Goal: Information Seeking & Learning: Learn about a topic

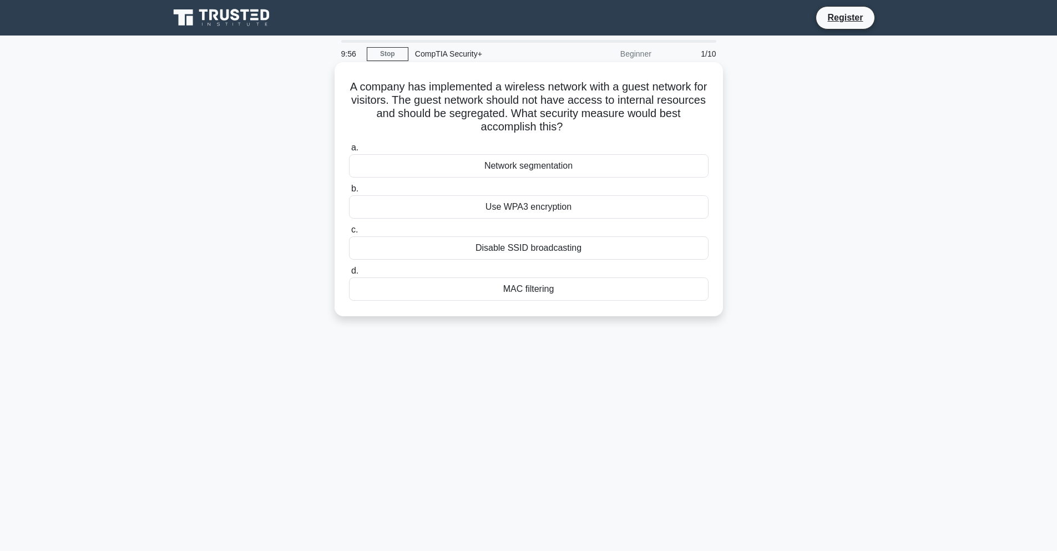
drag, startPoint x: 401, startPoint y: 79, endPoint x: 550, endPoint y: 78, distance: 148.6
click at [550, 78] on div "A company has implemented a wireless network with a guest network for visitors.…" at bounding box center [528, 189] width 379 height 245
click at [565, 206] on div "Use WPA3 encryption" at bounding box center [528, 206] width 359 height 23
click at [349, 192] on input "b. Use WPA3 encryption" at bounding box center [349, 188] width 0 height 7
click at [502, 285] on div "Data tokenization" at bounding box center [528, 288] width 359 height 23
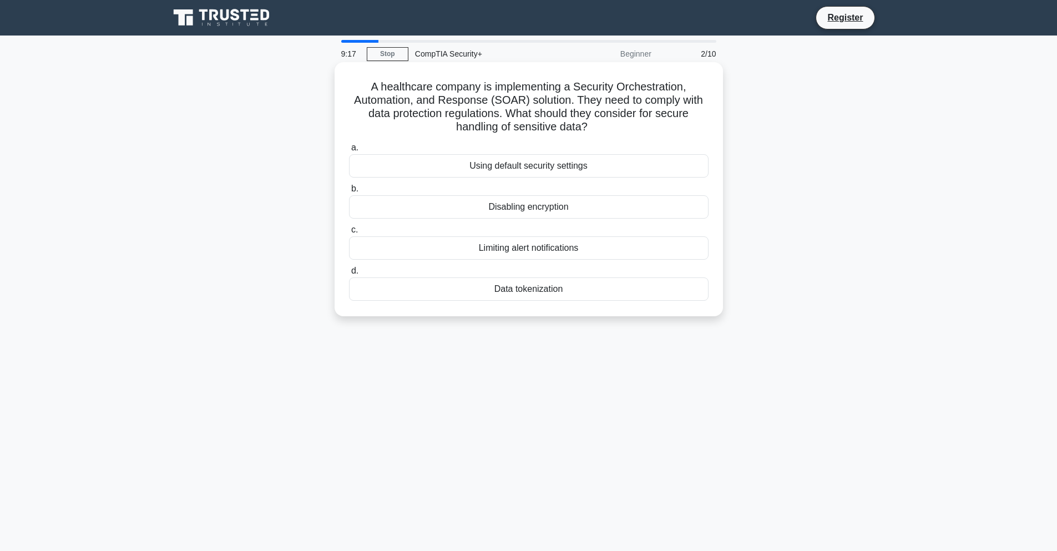
click at [349, 275] on input "d. Data tokenization" at bounding box center [349, 270] width 0 height 7
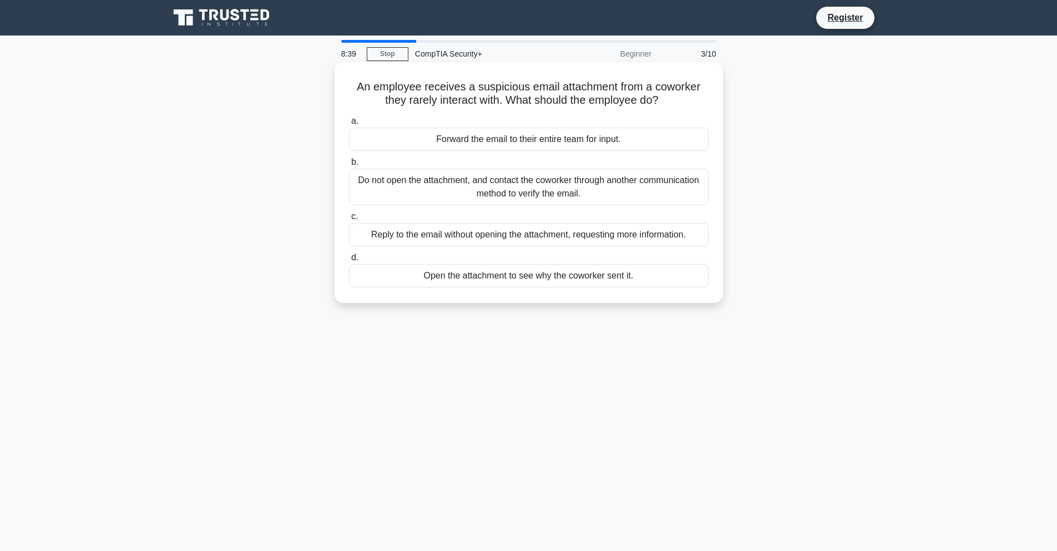
click at [500, 185] on div "Do not open the attachment, and contact the coworker through another communicat…" at bounding box center [528, 187] width 359 height 37
click at [349, 166] on input "b. Do not open the attachment, and contact the coworker through another communi…" at bounding box center [349, 162] width 0 height 7
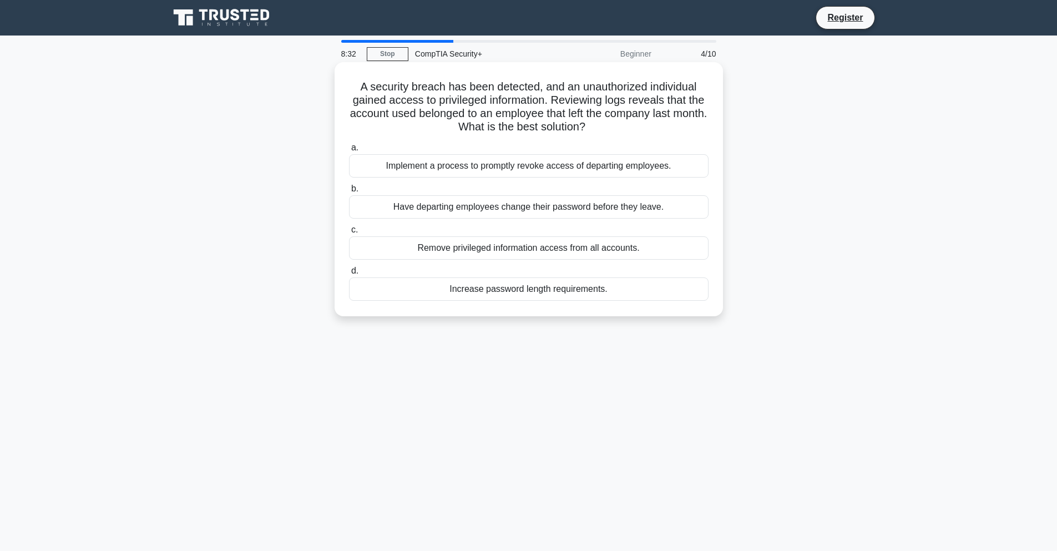
click at [492, 170] on div "Implement a process to promptly revoke access of departing employees." at bounding box center [528, 165] width 359 height 23
click at [349, 151] on input "a. Implement a process to promptly revoke access of departing employees." at bounding box center [349, 147] width 0 height 7
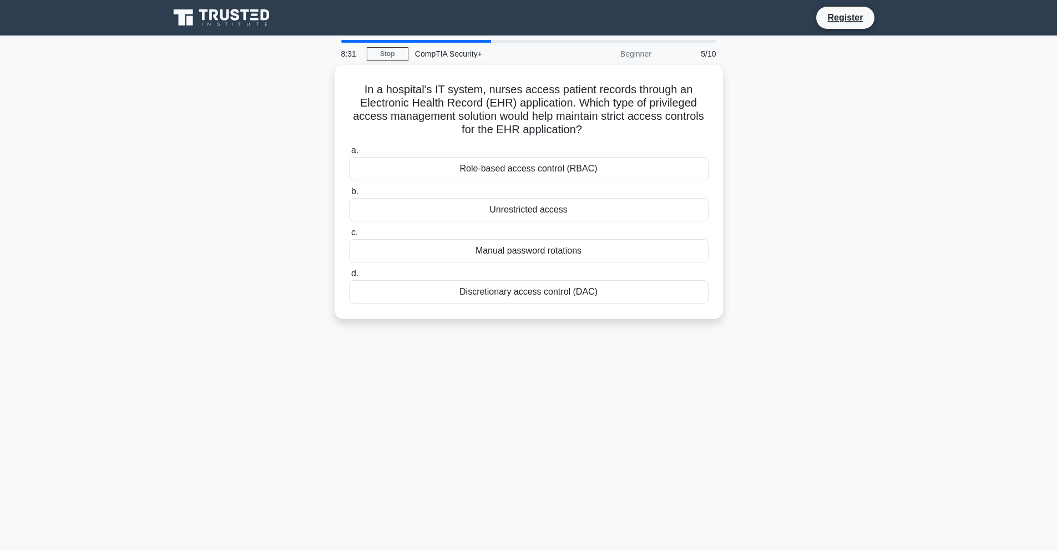
click at [492, 170] on div "Role-based access control (RBAC)" at bounding box center [528, 168] width 359 height 23
click at [349, 154] on input "a. Role-based access control (RBAC)" at bounding box center [349, 150] width 0 height 7
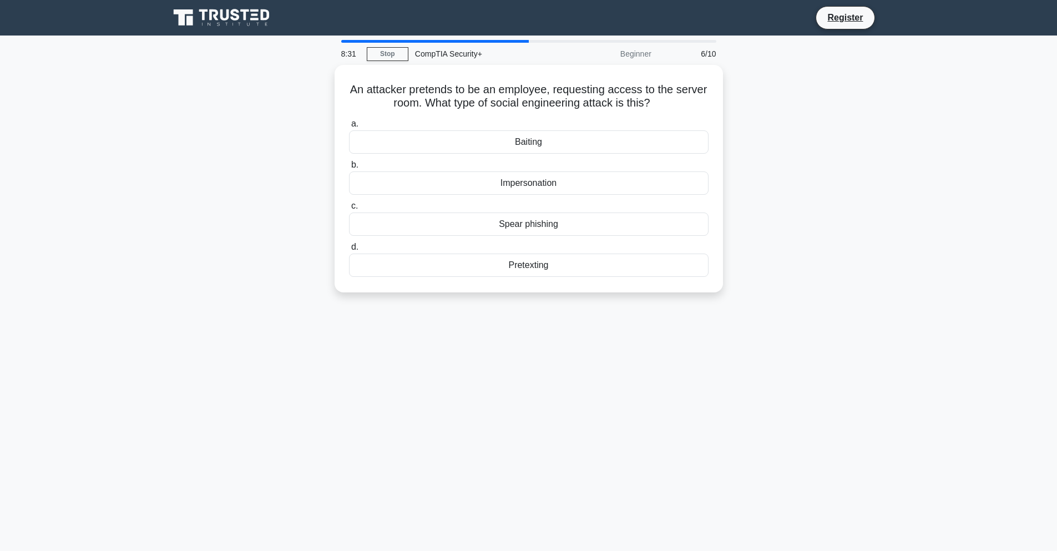
click at [492, 171] on div "Impersonation" at bounding box center [528, 182] width 359 height 23
click at [349, 169] on input "b. Impersonation" at bounding box center [349, 164] width 0 height 7
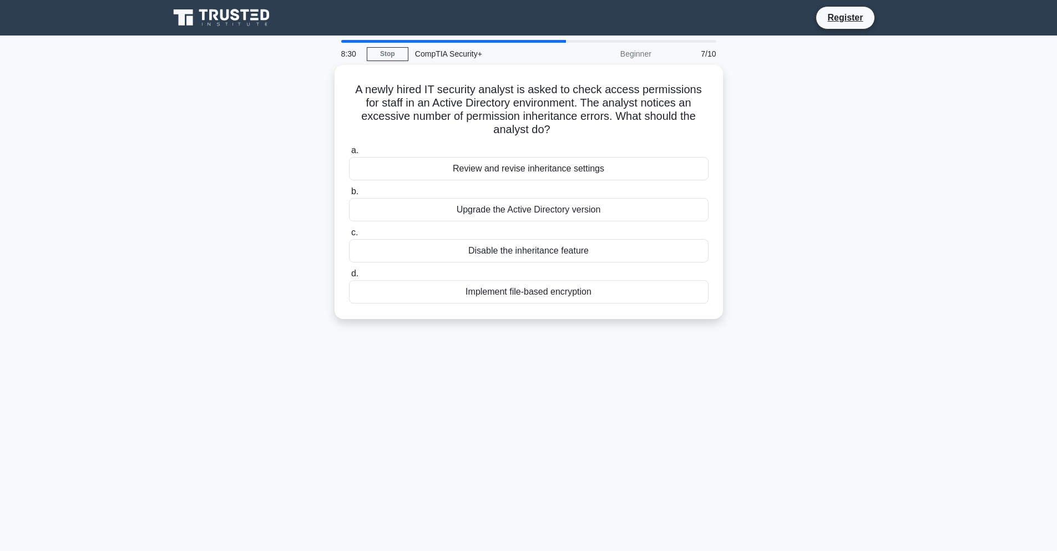
click at [492, 170] on div "Review and revise inheritance settings" at bounding box center [528, 168] width 359 height 23
click at [349, 154] on input "a. Review and revise inheritance settings" at bounding box center [349, 150] width 0 height 7
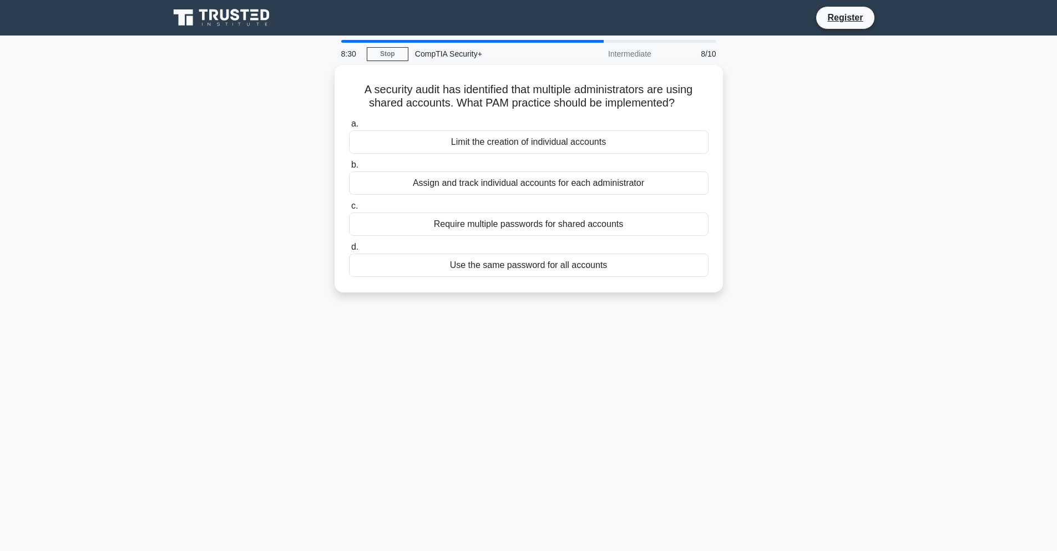
click at [492, 171] on div "Assign and track individual accounts for each administrator" at bounding box center [528, 182] width 359 height 23
click at [349, 169] on input "b. Assign and track individual accounts for each administrator" at bounding box center [349, 164] width 0 height 7
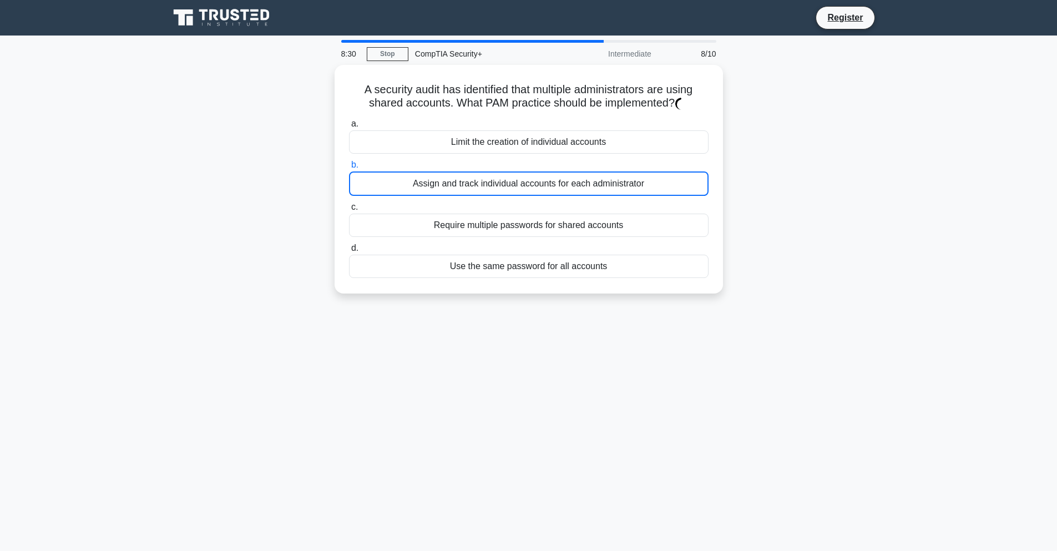
click at [492, 171] on div "Assign and track individual accounts for each administrator" at bounding box center [528, 183] width 359 height 24
click at [349, 169] on input "b. Assign and track individual accounts for each administrator" at bounding box center [349, 164] width 0 height 7
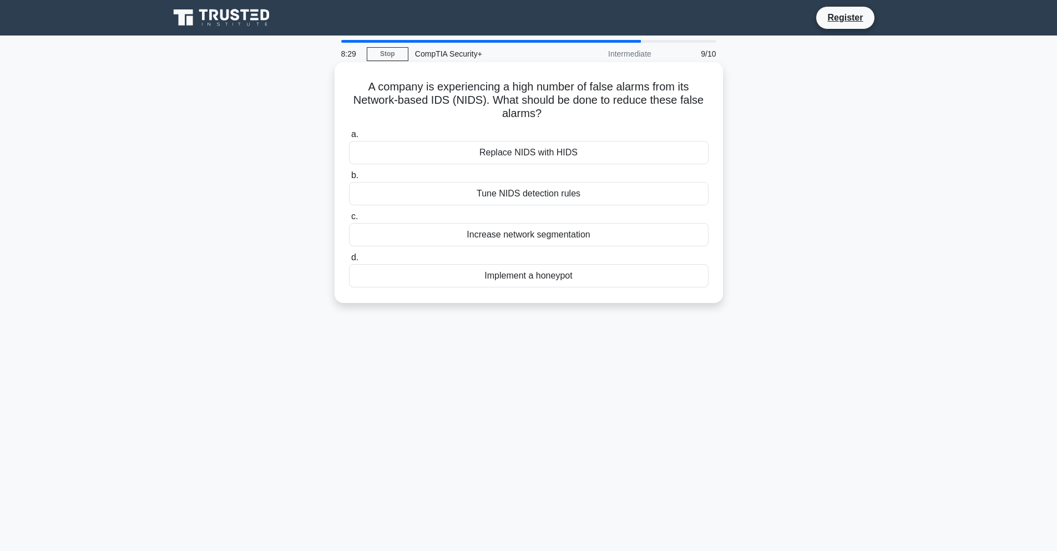
click at [511, 149] on div "Replace NIDS with HIDS" at bounding box center [528, 152] width 359 height 23
click at [349, 138] on input "a. Replace NIDS with HIDS" at bounding box center [349, 134] width 0 height 7
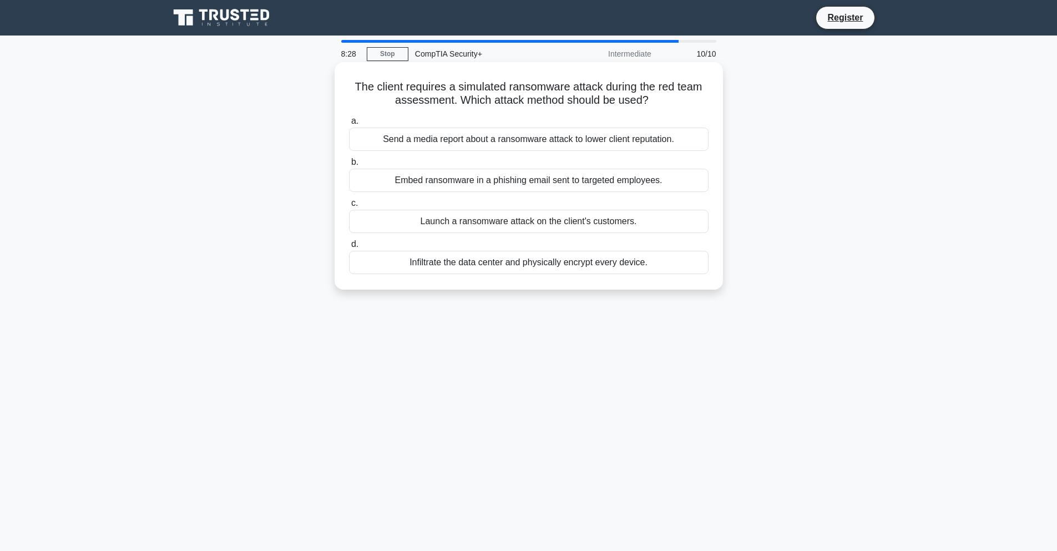
click at [505, 187] on div "Embed ransomware in a phishing email sent to targeted employees." at bounding box center [528, 180] width 359 height 23
click at [349, 166] on input "b. Embed ransomware in a phishing email sent to targeted employees." at bounding box center [349, 162] width 0 height 7
